Goal: Find specific fact: Find specific fact

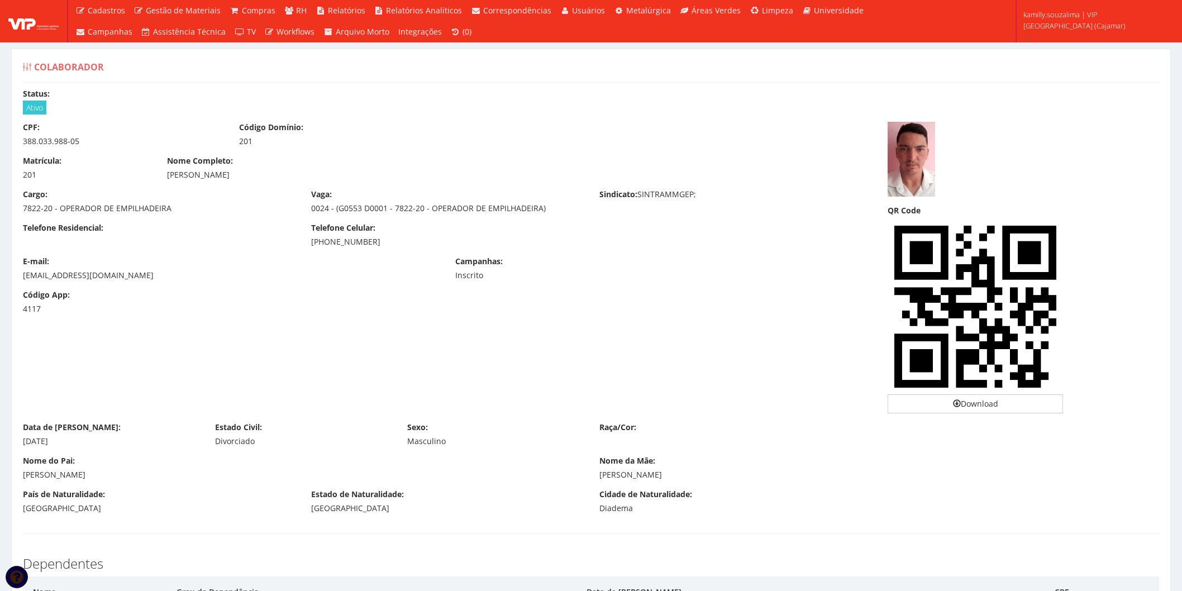
scroll to position [62, 0]
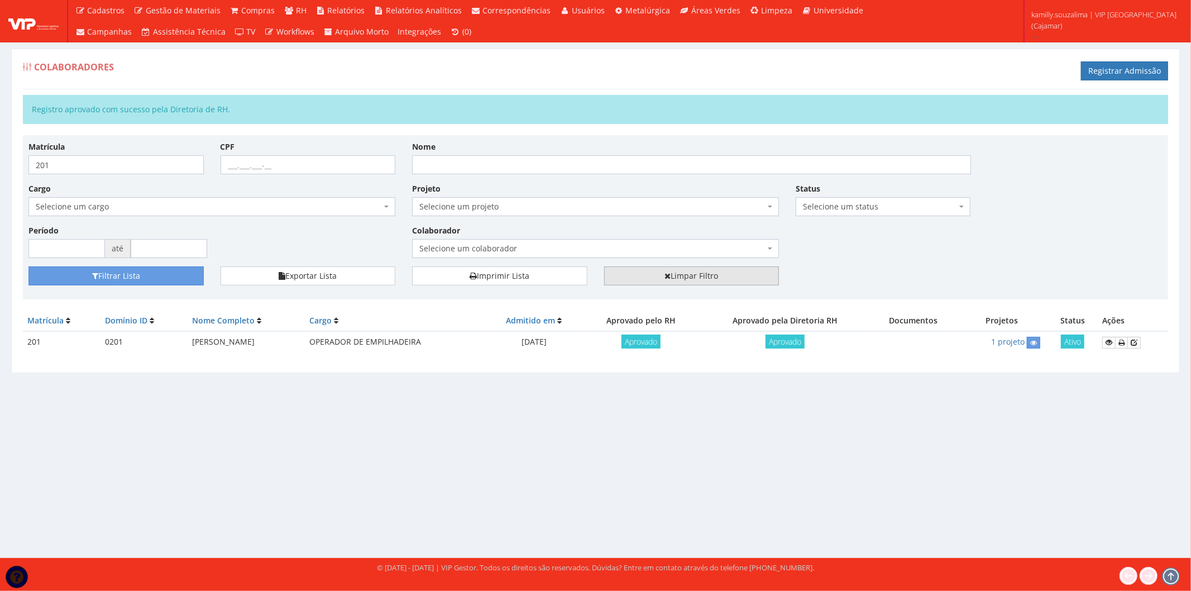
click at [723, 274] on link "Limpar Filtro" at bounding box center [691, 275] width 175 height 19
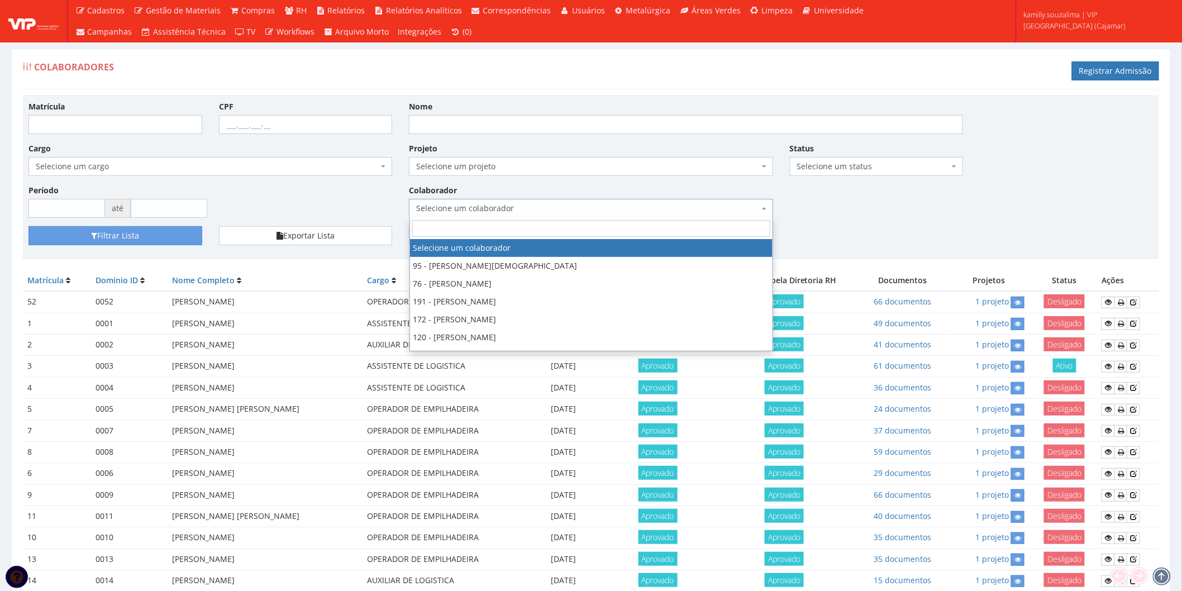
click at [440, 208] on span "Selecione um colaborador" at bounding box center [587, 208] width 342 height 11
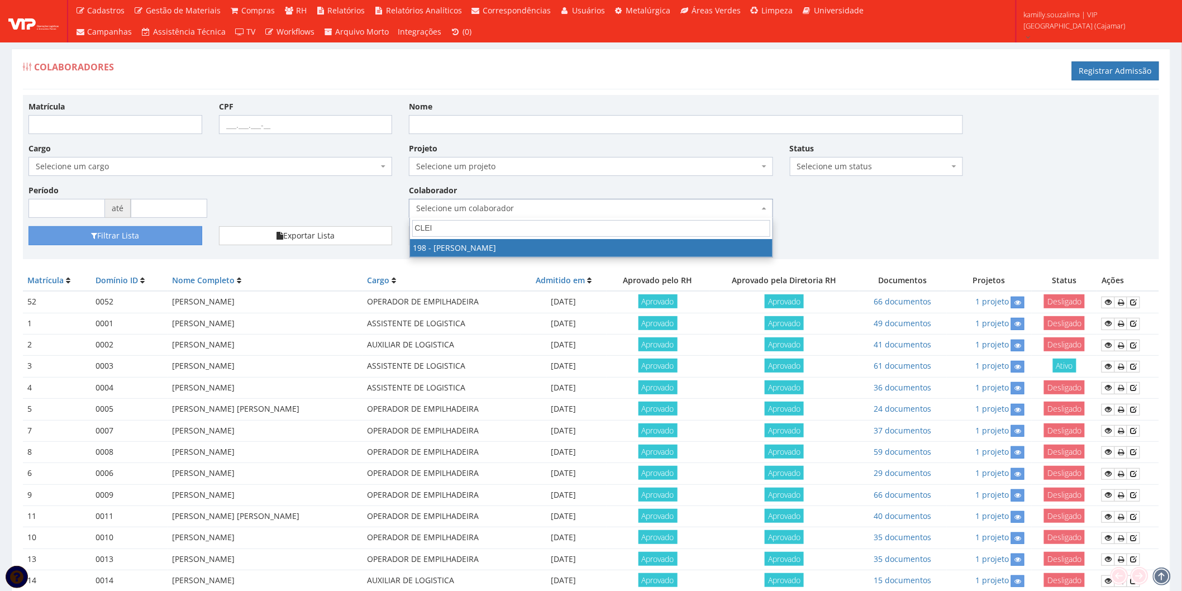
type input "CLEI"
select select "4114"
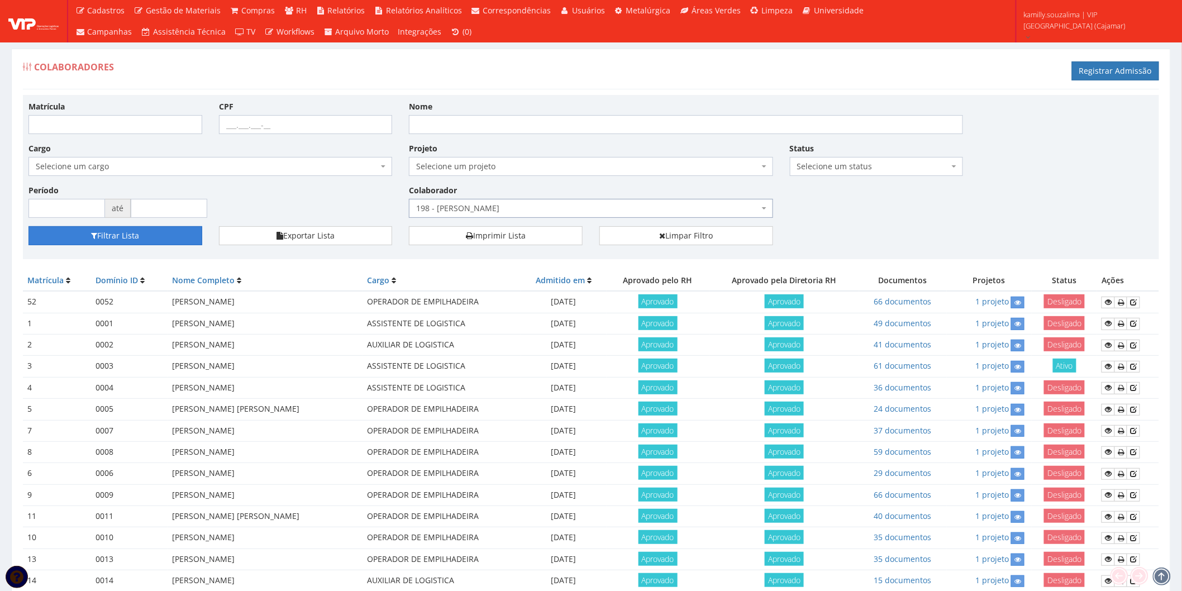
click at [171, 226] on button "Filtrar Lista" at bounding box center [115, 235] width 174 height 19
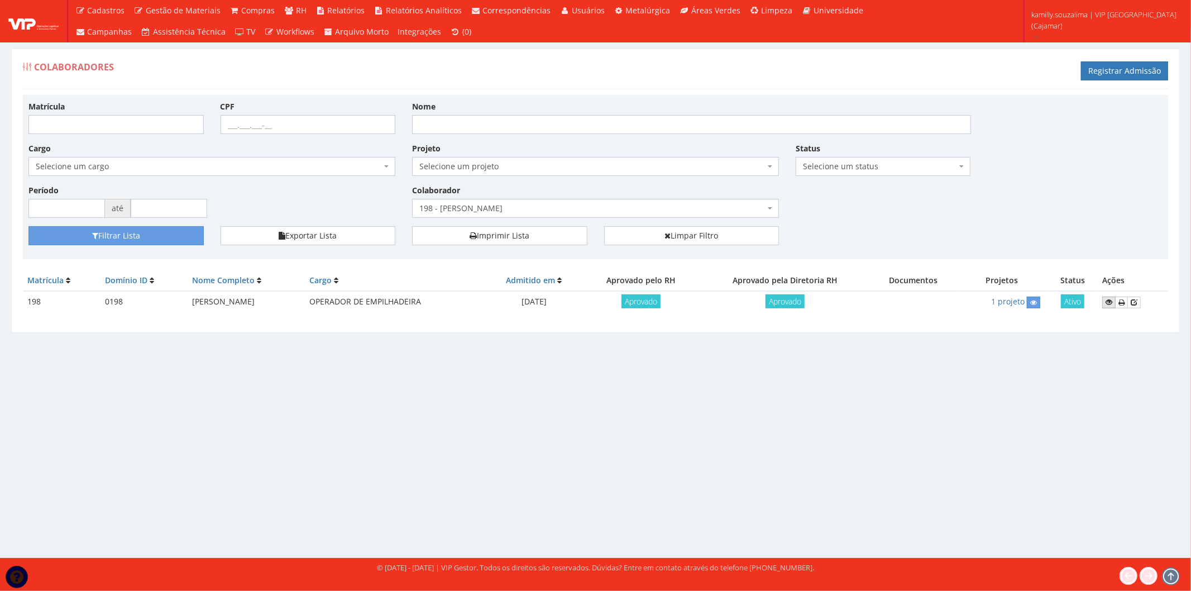
click at [1108, 302] on icon at bounding box center [1109, 302] width 7 height 8
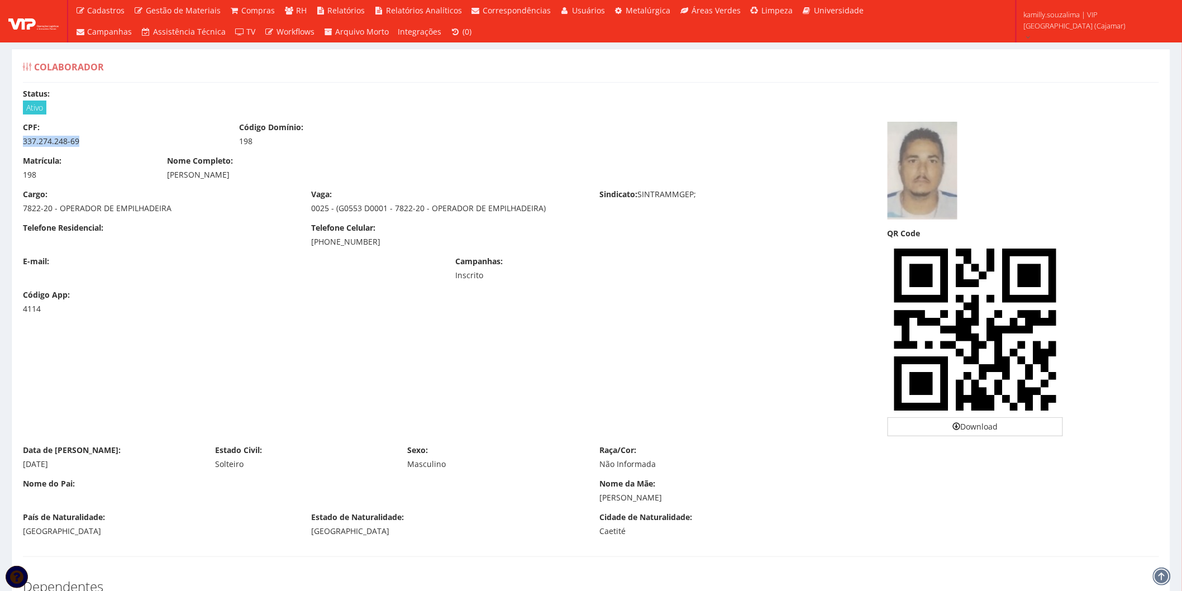
drag, startPoint x: 83, startPoint y: 141, endPoint x: 17, endPoint y: 141, distance: 65.9
click at [17, 141] on div "CPF: 337.274.248-69" at bounding box center [123, 134] width 216 height 25
copy div "337.274.248-69"
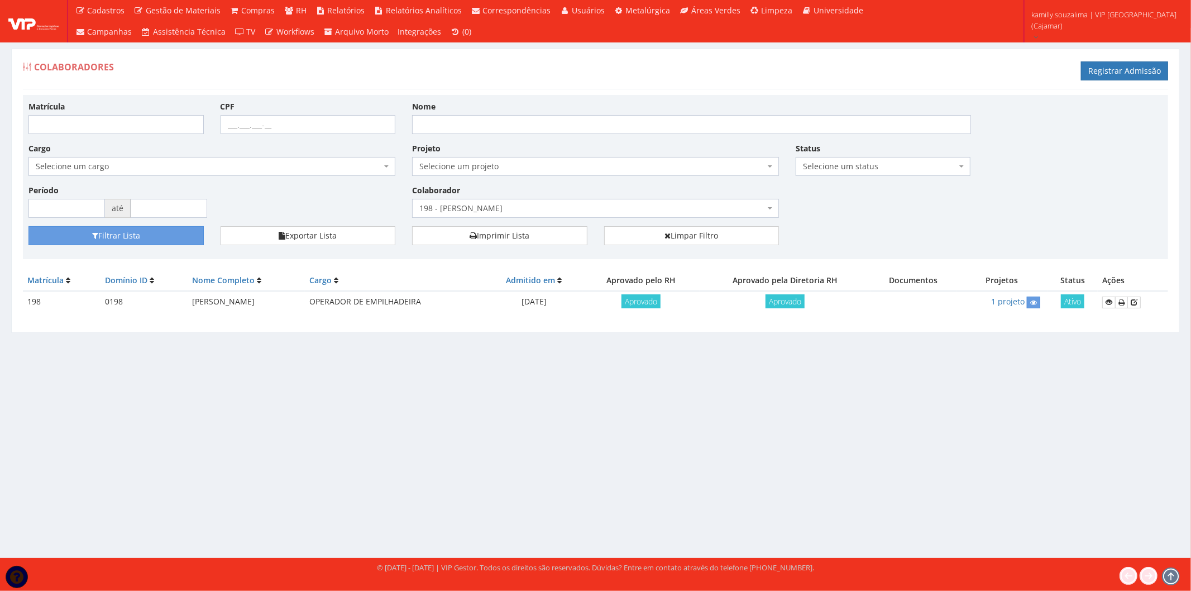
click at [981, 527] on div "Colaboradores Registrar Admissão Matrícula CPF Nome Cargo Selecione um cargo G1…" at bounding box center [595, 293] width 1191 height 530
click at [663, 241] on link "Limpar Filtro" at bounding box center [691, 235] width 175 height 19
